Goal: Book appointment/travel/reservation

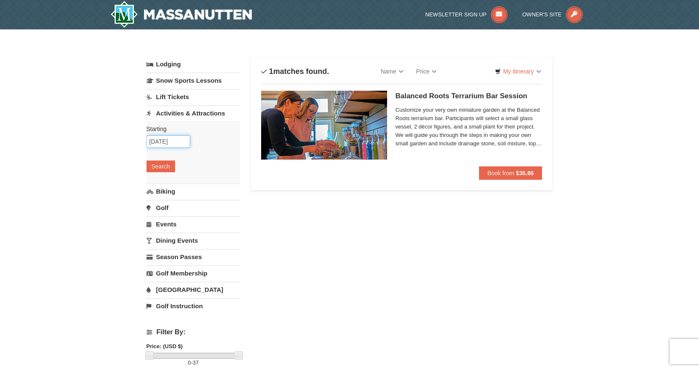
click at [165, 136] on input "[DATE]" at bounding box center [169, 141] width 44 height 13
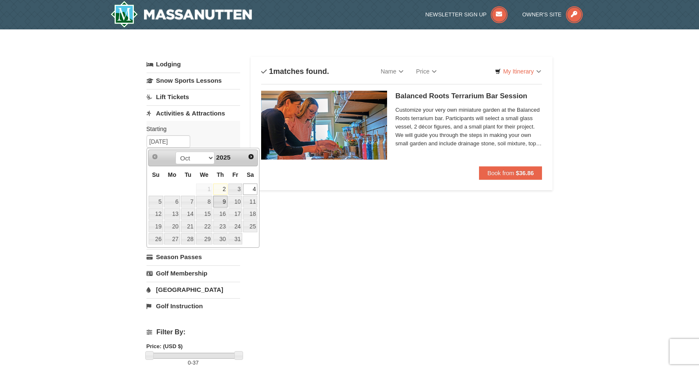
click at [221, 202] on link "9" at bounding box center [220, 202] width 14 height 12
type input "10/09/2025"
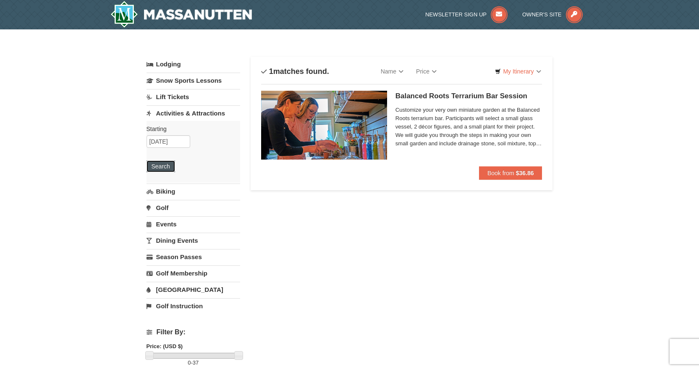
click at [168, 171] on button "Search" at bounding box center [161, 166] width 29 height 12
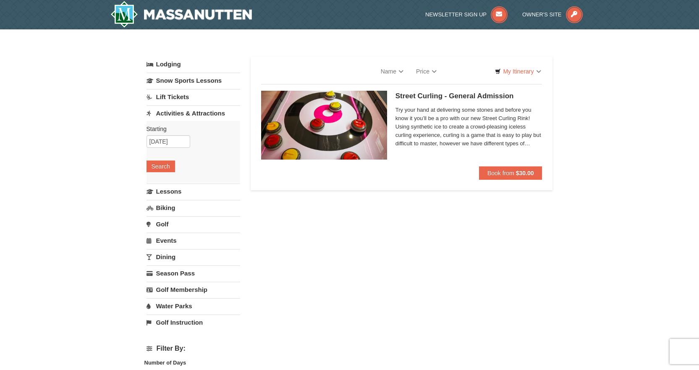
select select "10"
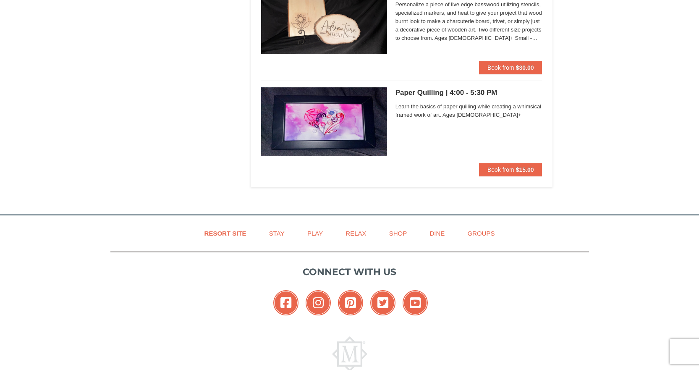
scroll to position [2511, 0]
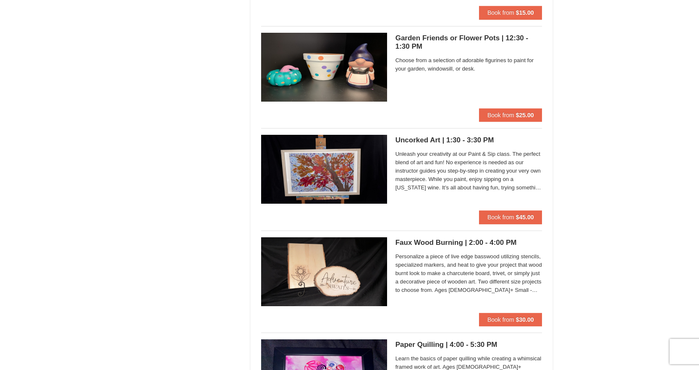
click at [473, 181] on span "Unleash your creativity at our Paint & Sip class. The perfect blend of art and …" at bounding box center [469, 171] width 147 height 42
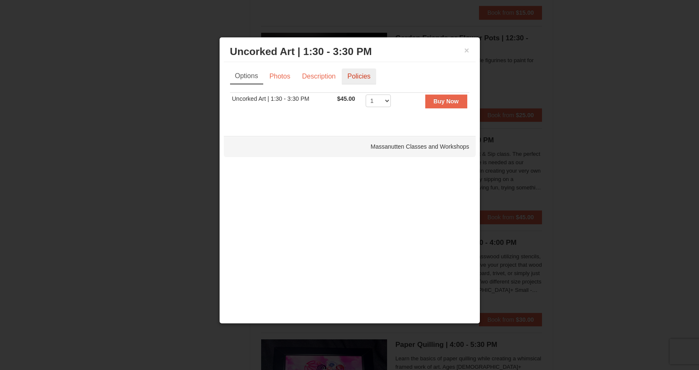
drag, startPoint x: 351, startPoint y: 77, endPoint x: 301, endPoint y: 79, distance: 50.0
click at [350, 77] on link "Policies" at bounding box center [359, 76] width 34 height 16
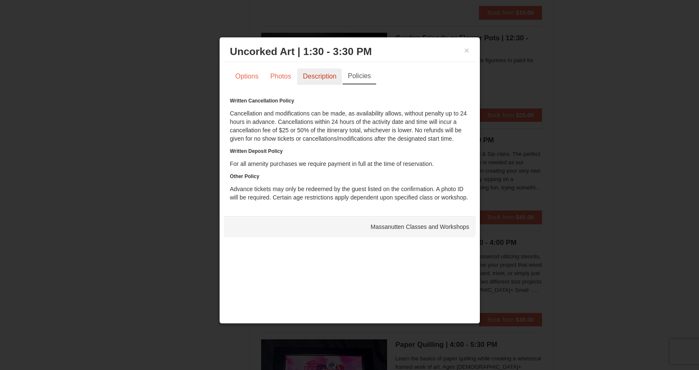
click at [316, 76] on link "Description" at bounding box center [319, 76] width 45 height 16
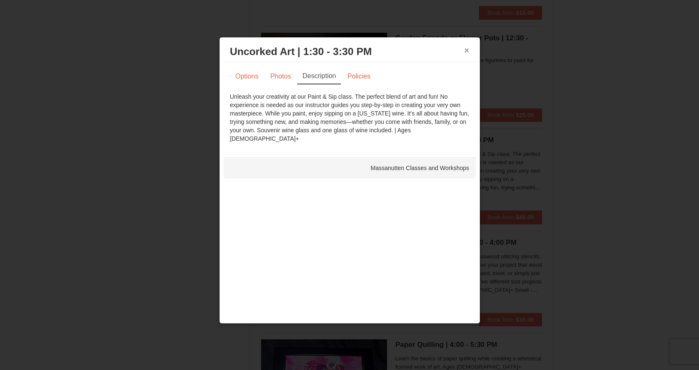
click at [465, 50] on button "×" at bounding box center [466, 50] width 5 height 8
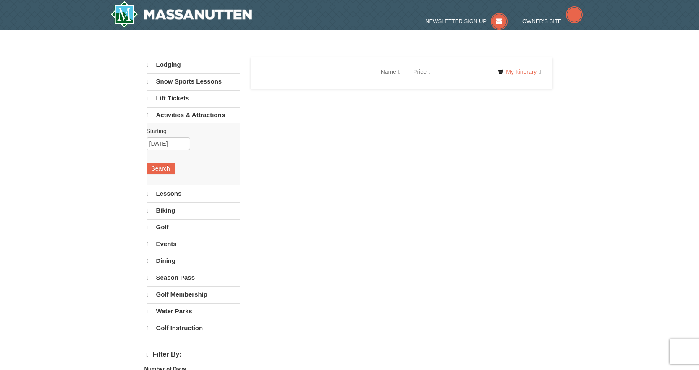
select select "10"
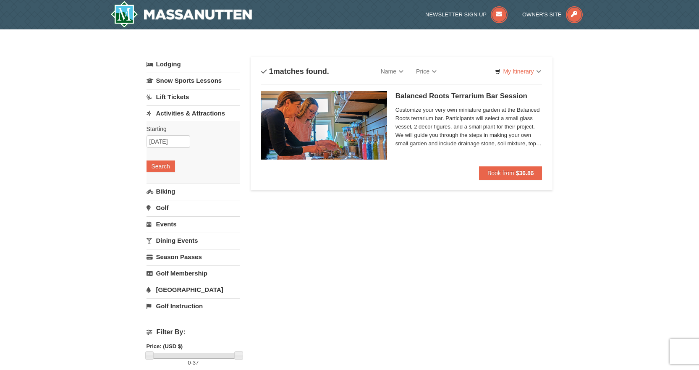
click at [379, 315] on div "Lodging Arrival Please format dates MM/DD/YYYY Please format dates MM/DD/YYYY […" at bounding box center [350, 340] width 407 height 567
